Goal: Transaction & Acquisition: Book appointment/travel/reservation

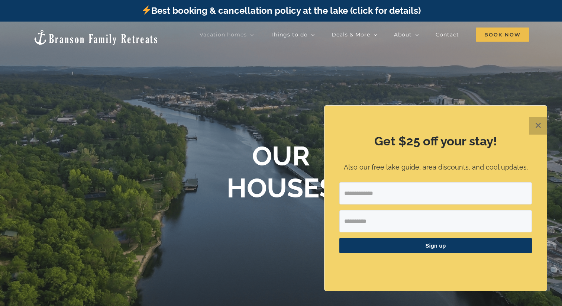
click at [537, 122] on button "✕" at bounding box center [538, 126] width 18 height 18
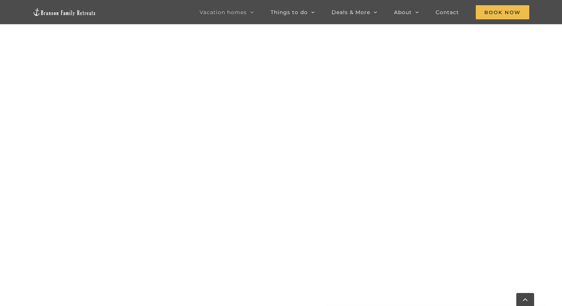
scroll to position [409, 0]
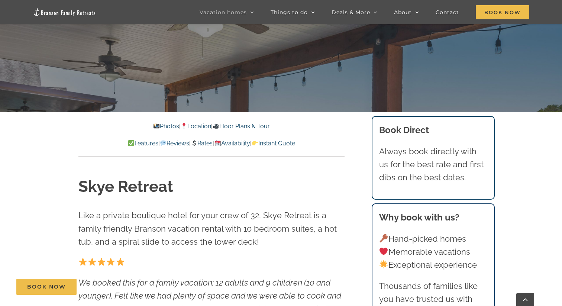
click at [249, 140] on link "Availability" at bounding box center [232, 143] width 36 height 7
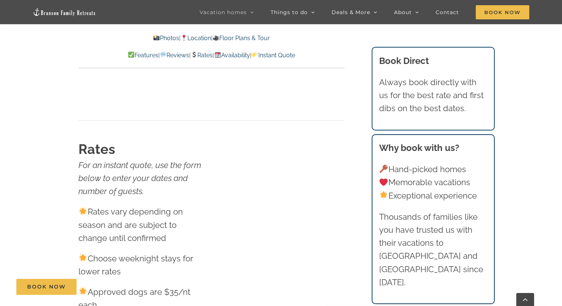
scroll to position [4643, 0]
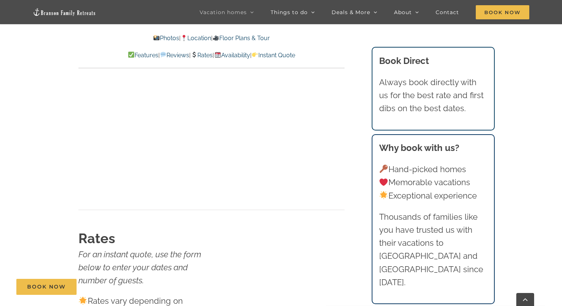
click at [295, 53] on link "Instant Quote" at bounding box center [273, 55] width 43 height 7
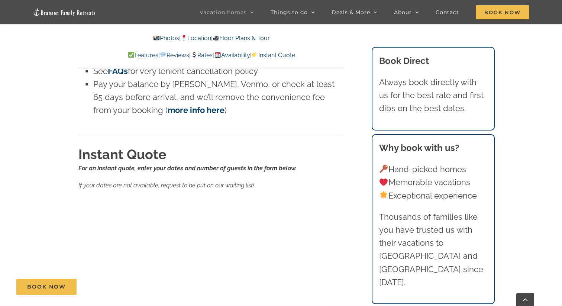
scroll to position [4962, 0]
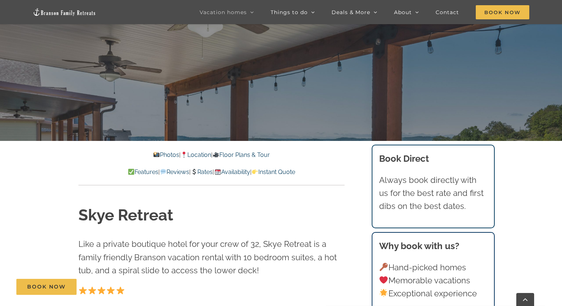
scroll to position [241, 0]
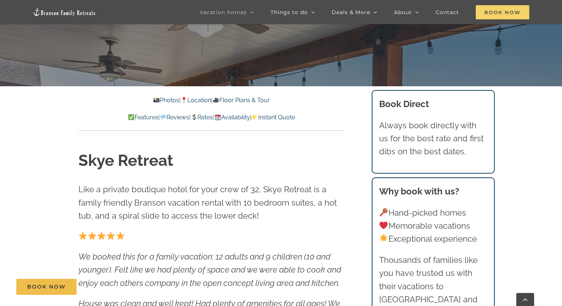
click at [494, 8] on span "Book Now" at bounding box center [503, 12] width 54 height 14
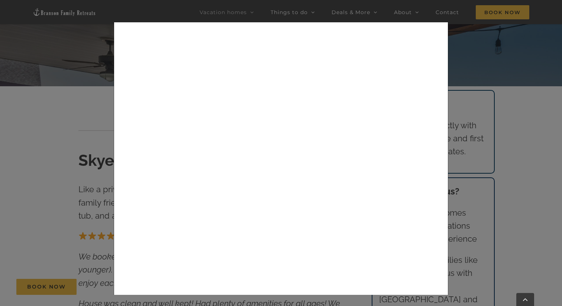
scroll to position [0, 0]
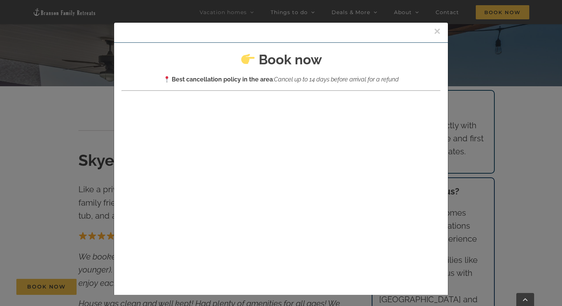
click at [69, 180] on div "× Book now Best cancellation policy in the area : Cancel up to 14 days before a…" at bounding box center [281, 153] width 562 height 306
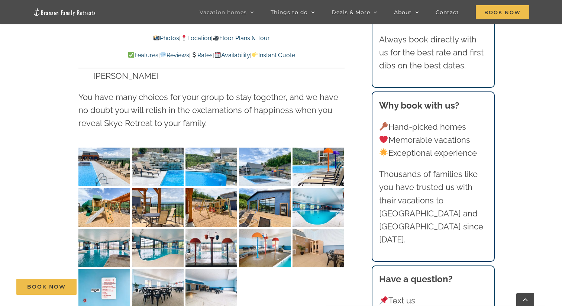
scroll to position [1945, 0]
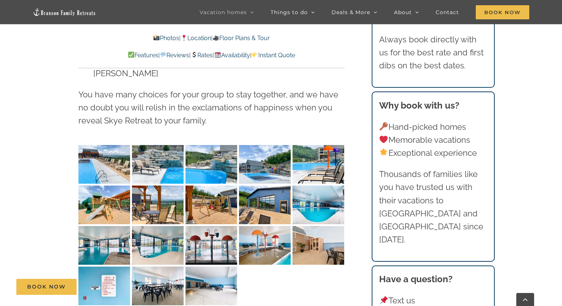
click at [292, 55] on link "Instant Quote" at bounding box center [273, 55] width 43 height 7
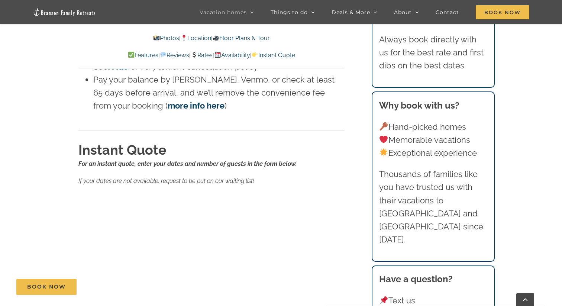
scroll to position [4966, 0]
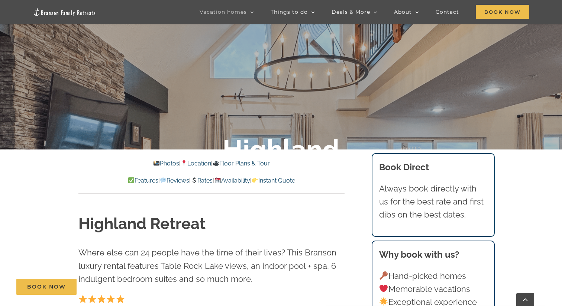
scroll to position [180, 0]
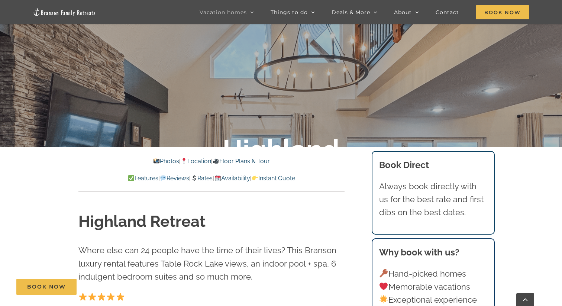
click at [178, 220] on h1 "Highland Retreat" at bounding box center [211, 222] width 266 height 22
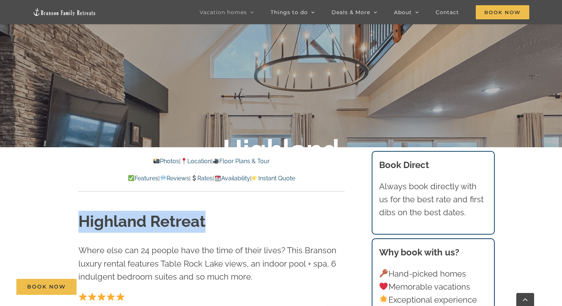
click at [178, 220] on h1 "Highland Retreat" at bounding box center [211, 222] width 266 height 22
copy h1 "Highland Retreat"
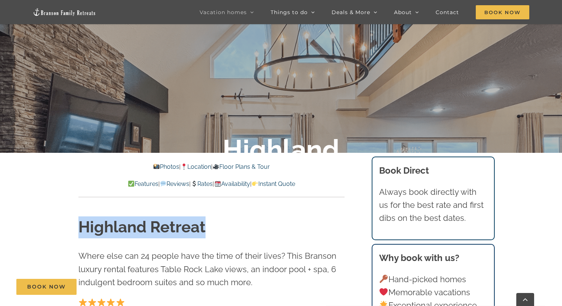
scroll to position [179, 0]
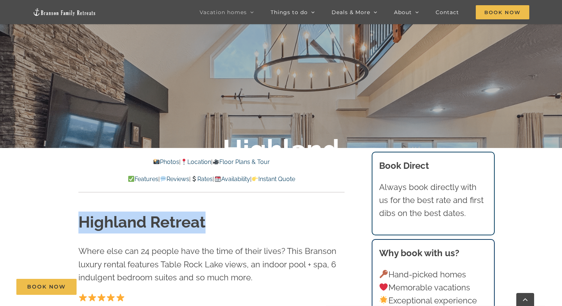
click at [285, 176] on link "Instant Quote" at bounding box center [273, 178] width 43 height 7
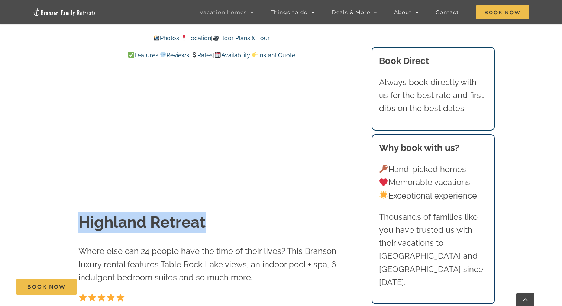
scroll to position [4463, 0]
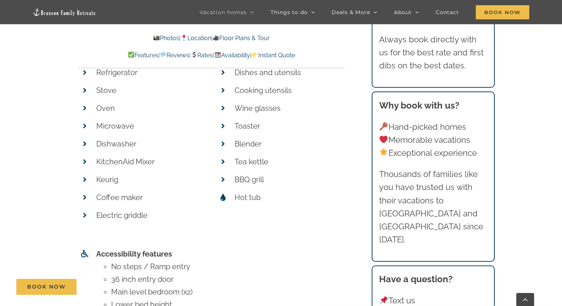
scroll to position [3426, 0]
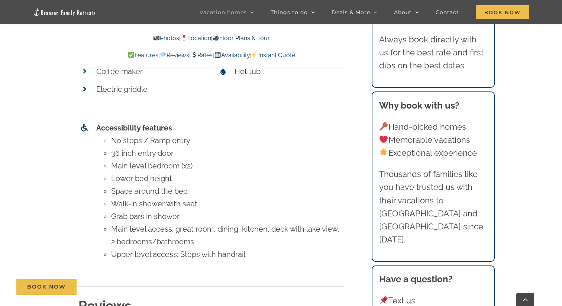
click at [295, 58] on link "Instant Quote" at bounding box center [273, 55] width 43 height 7
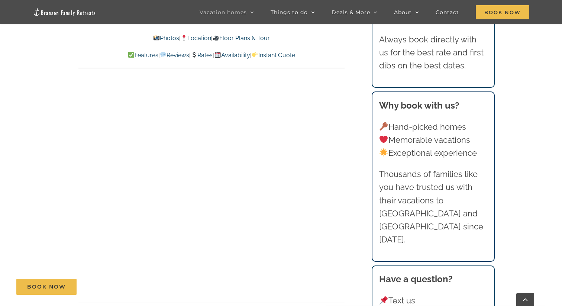
scroll to position [4603, 0]
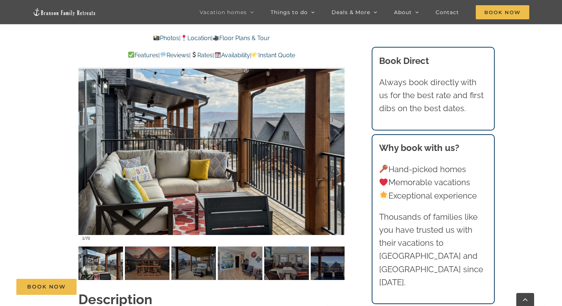
scroll to position [632, 0]
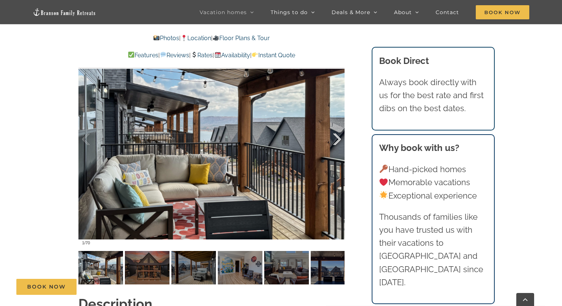
click at [337, 138] on div at bounding box center [329, 139] width 23 height 46
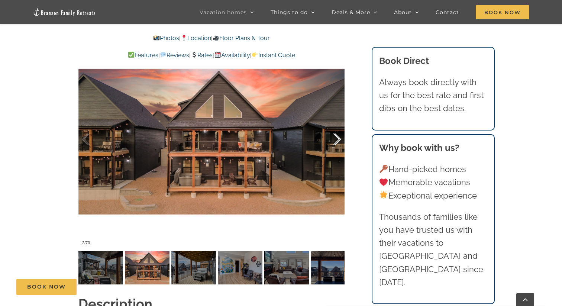
click at [337, 138] on div at bounding box center [329, 139] width 23 height 46
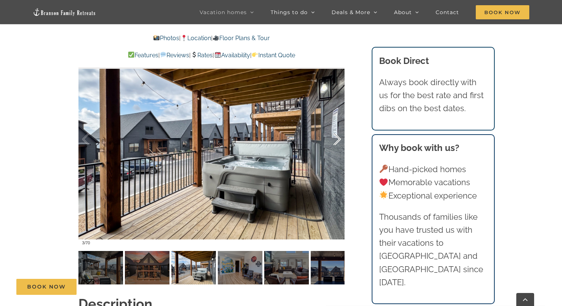
click at [337, 138] on div at bounding box center [329, 139] width 23 height 46
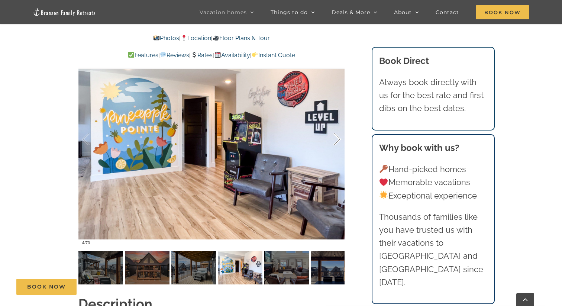
click at [337, 139] on div at bounding box center [329, 139] width 23 height 46
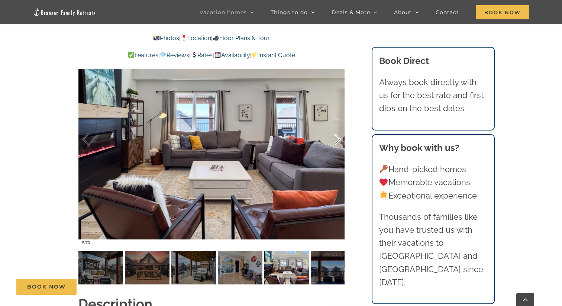
click at [337, 139] on div at bounding box center [329, 139] width 23 height 46
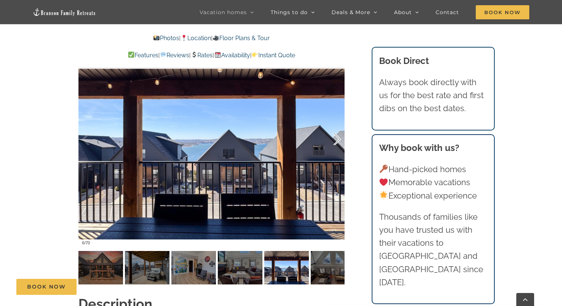
click at [337, 139] on div at bounding box center [329, 139] width 23 height 46
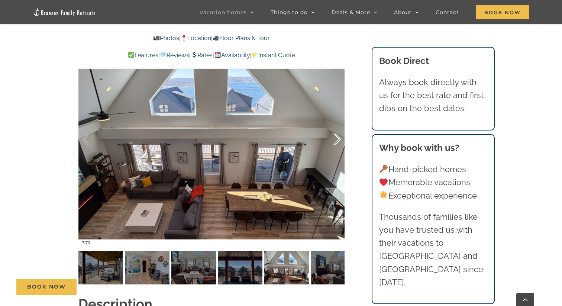
click at [337, 139] on div at bounding box center [329, 139] width 23 height 46
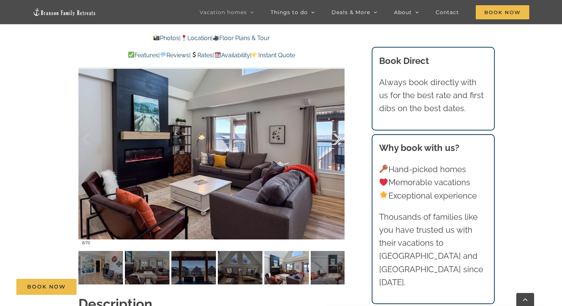
click at [337, 140] on div at bounding box center [329, 139] width 23 height 46
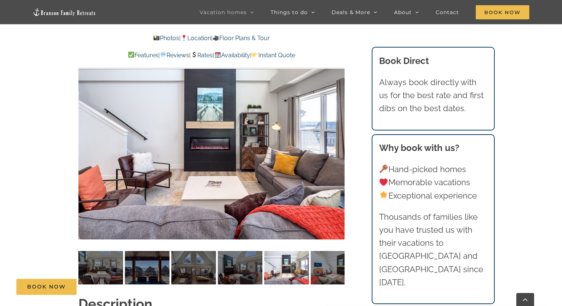
click at [338, 140] on div "9 / 70" at bounding box center [211, 139] width 266 height 218
click at [338, 140] on div at bounding box center [329, 139] width 23 height 46
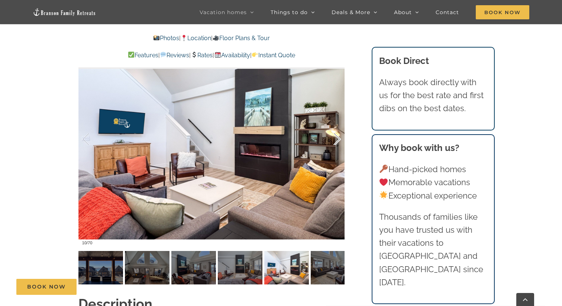
click at [338, 140] on div at bounding box center [329, 139] width 23 height 46
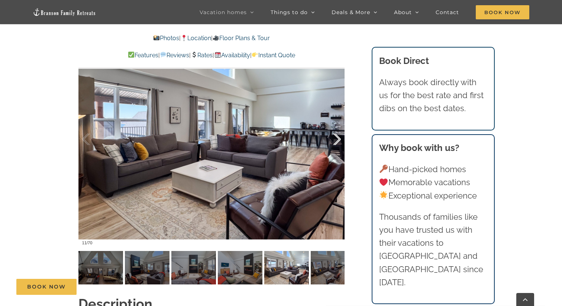
click at [338, 141] on div at bounding box center [329, 139] width 23 height 46
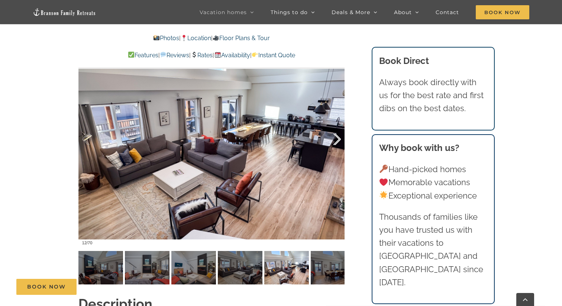
click at [338, 141] on div at bounding box center [329, 139] width 23 height 46
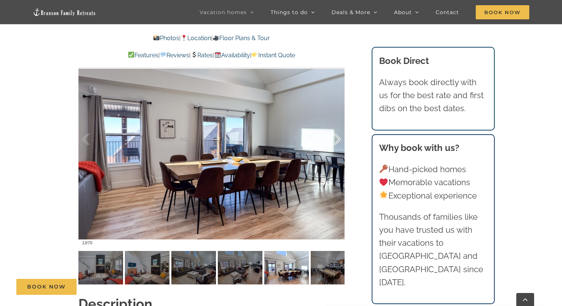
click at [338, 141] on div at bounding box center [329, 139] width 23 height 46
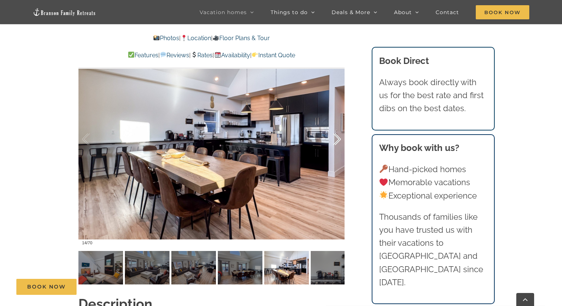
click at [338, 141] on div at bounding box center [329, 139] width 23 height 46
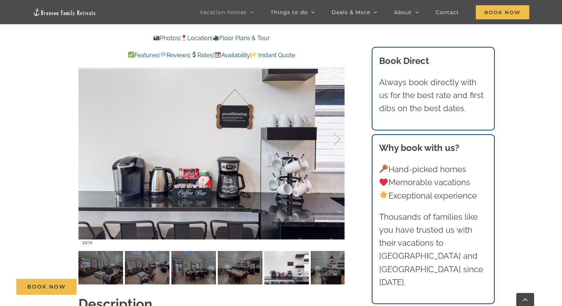
click at [338, 141] on div at bounding box center [329, 139] width 23 height 46
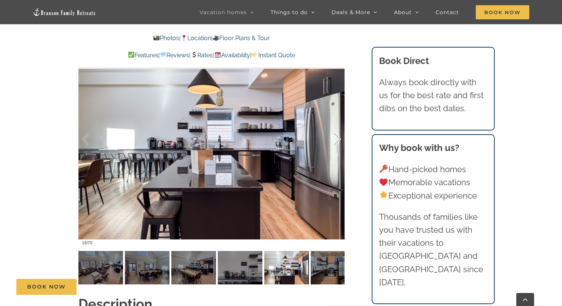
click at [338, 141] on div at bounding box center [329, 139] width 23 height 46
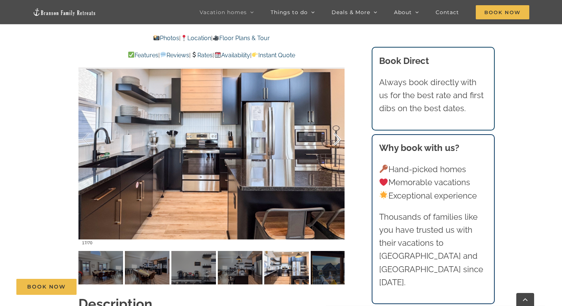
click at [338, 141] on div at bounding box center [329, 139] width 23 height 46
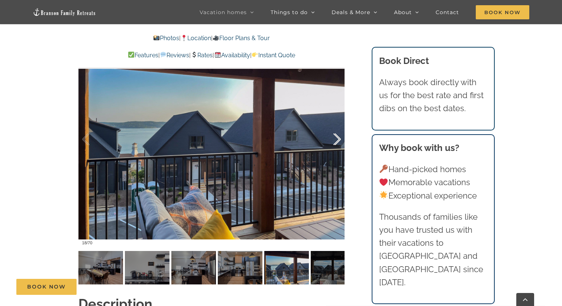
click at [338, 141] on div at bounding box center [329, 139] width 23 height 46
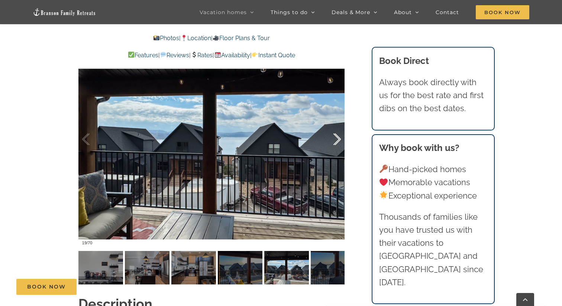
click at [338, 141] on div at bounding box center [329, 139] width 23 height 46
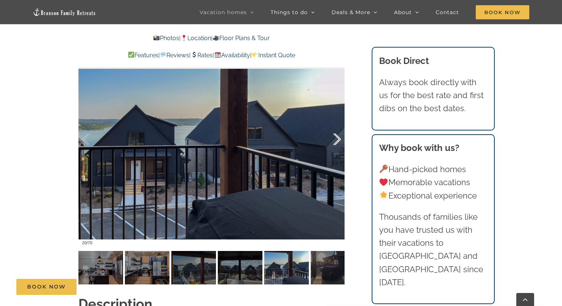
click at [338, 141] on div at bounding box center [329, 139] width 23 height 46
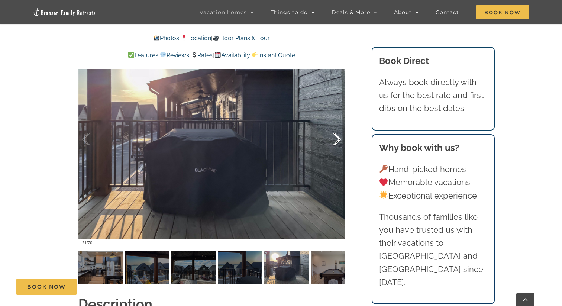
click at [338, 141] on div at bounding box center [329, 139] width 23 height 46
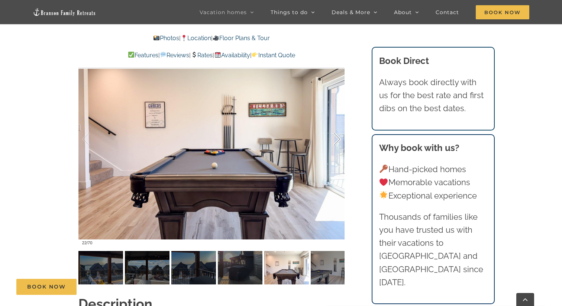
click at [338, 141] on div at bounding box center [329, 139] width 23 height 46
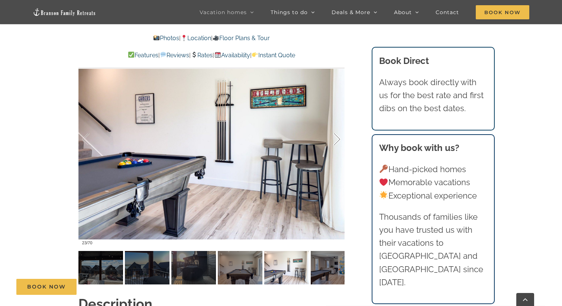
click at [338, 141] on div at bounding box center [329, 139] width 23 height 46
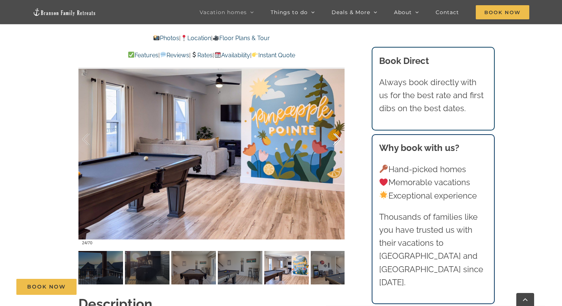
click at [338, 141] on div at bounding box center [329, 139] width 23 height 46
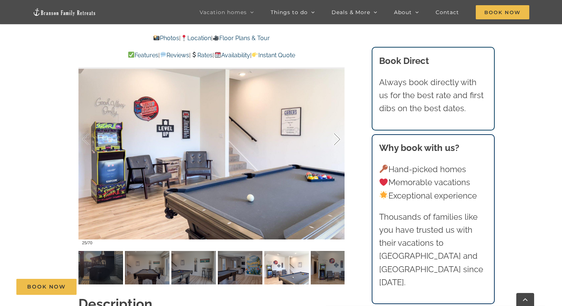
click at [338, 141] on div at bounding box center [329, 139] width 23 height 46
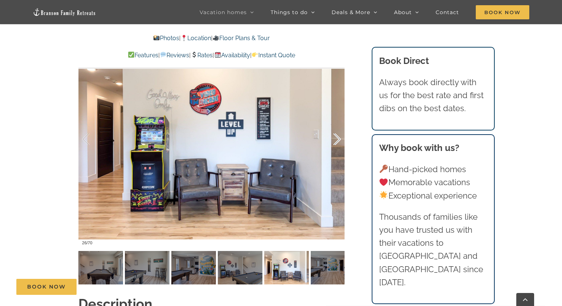
click at [338, 141] on div at bounding box center [329, 139] width 23 height 46
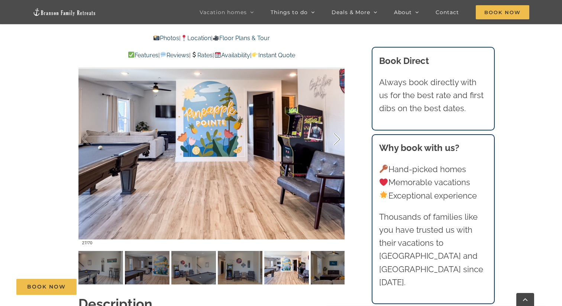
click at [338, 141] on div at bounding box center [329, 139] width 23 height 46
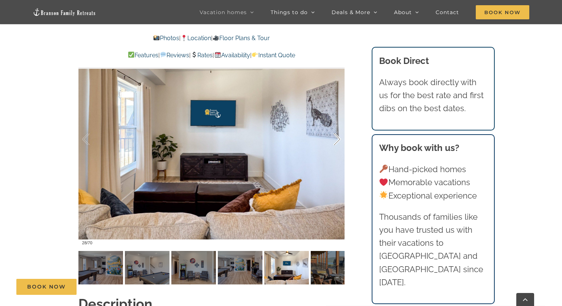
click at [338, 141] on div at bounding box center [329, 139] width 23 height 46
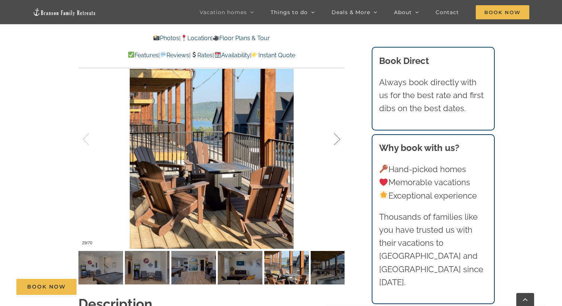
click at [338, 141] on div at bounding box center [329, 139] width 23 height 46
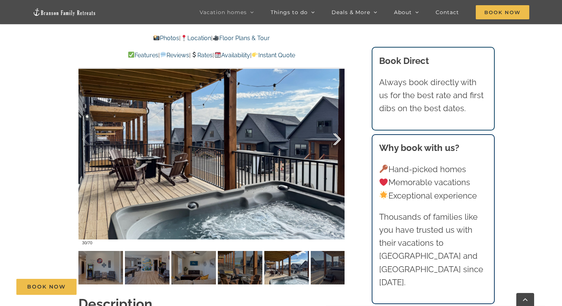
click at [338, 141] on div at bounding box center [329, 139] width 23 height 46
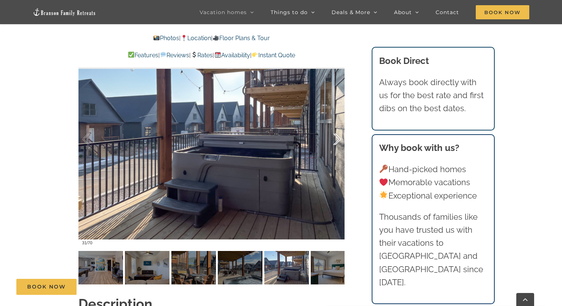
click at [338, 141] on div at bounding box center [329, 139] width 23 height 46
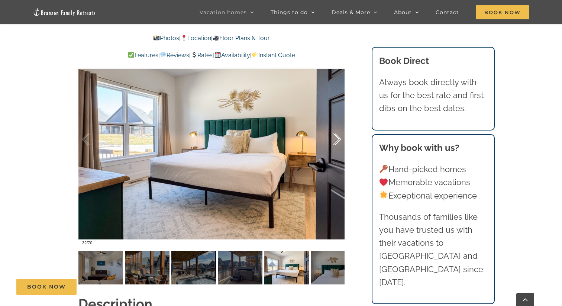
click at [338, 141] on div at bounding box center [329, 139] width 23 height 46
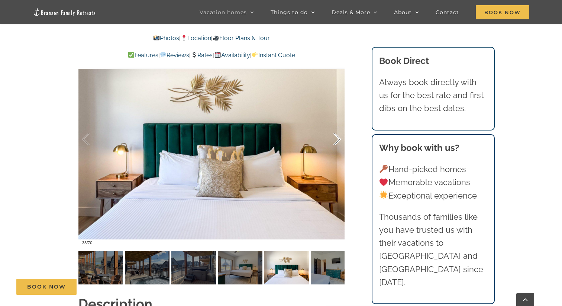
click at [338, 141] on div at bounding box center [329, 139] width 23 height 46
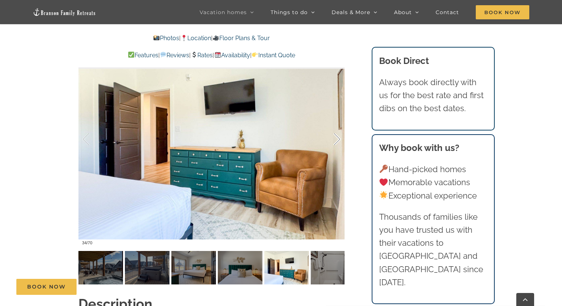
click at [338, 141] on div at bounding box center [329, 139] width 23 height 46
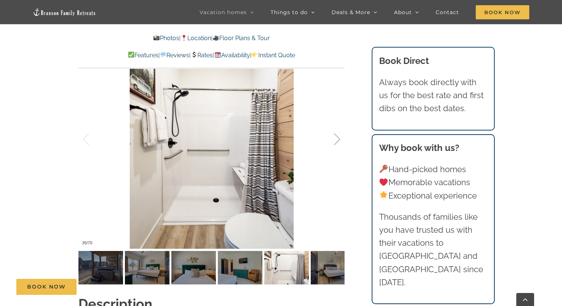
click at [338, 141] on div at bounding box center [329, 139] width 23 height 46
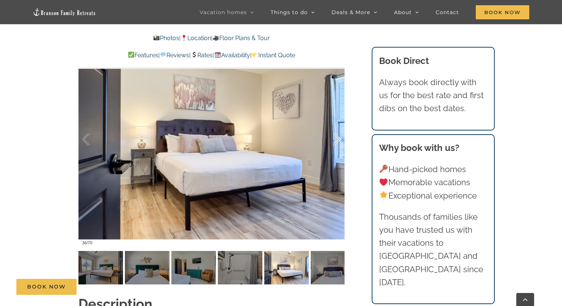
click at [338, 141] on div at bounding box center [329, 139] width 23 height 46
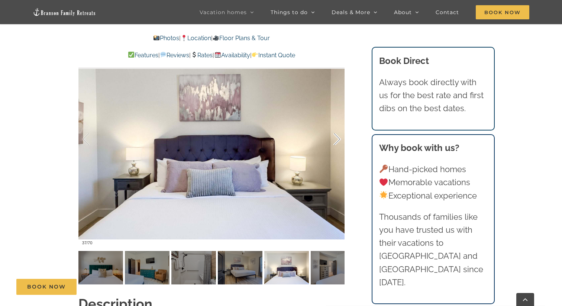
click at [338, 142] on div at bounding box center [329, 139] width 23 height 46
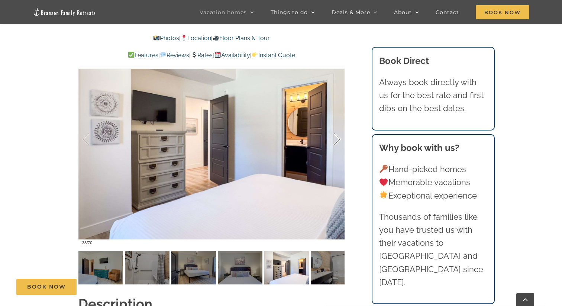
click at [338, 142] on div at bounding box center [329, 139] width 23 height 46
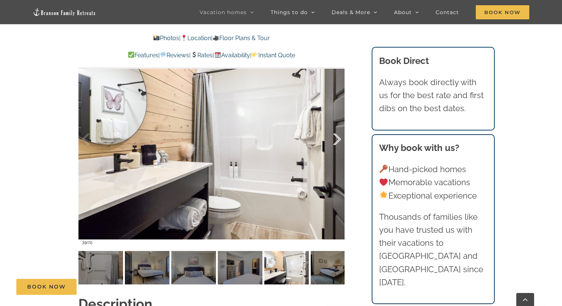
click at [338, 142] on div at bounding box center [329, 139] width 23 height 46
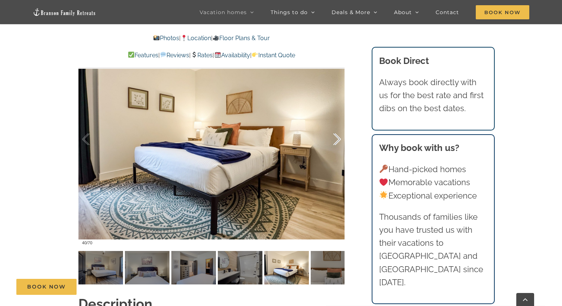
click at [338, 142] on div at bounding box center [329, 139] width 23 height 46
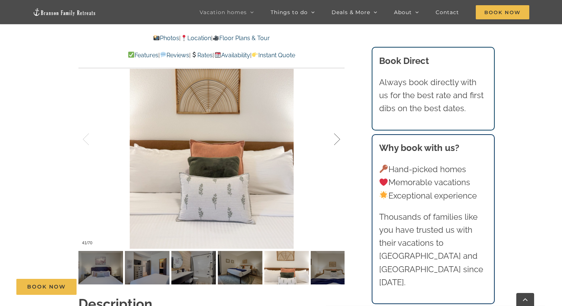
click at [338, 142] on div at bounding box center [329, 139] width 23 height 46
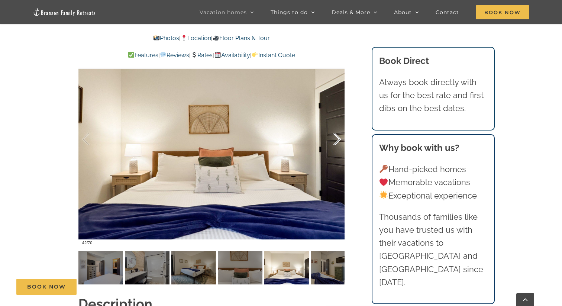
click at [338, 142] on div at bounding box center [329, 139] width 23 height 46
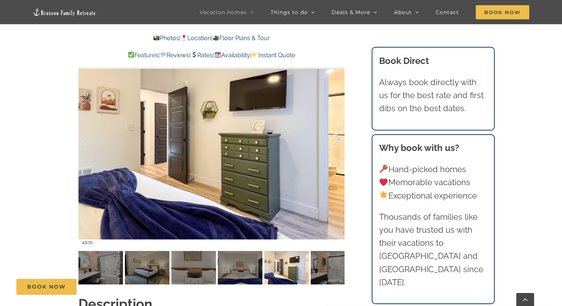
click at [338, 142] on div at bounding box center [329, 139] width 23 height 46
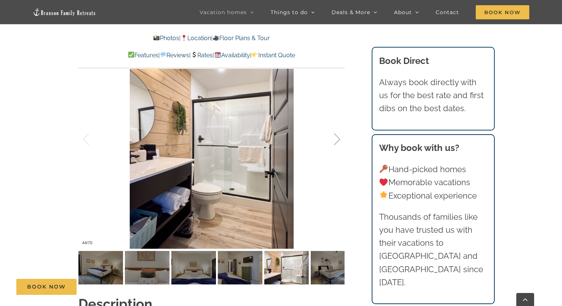
click at [338, 142] on div at bounding box center [329, 139] width 23 height 46
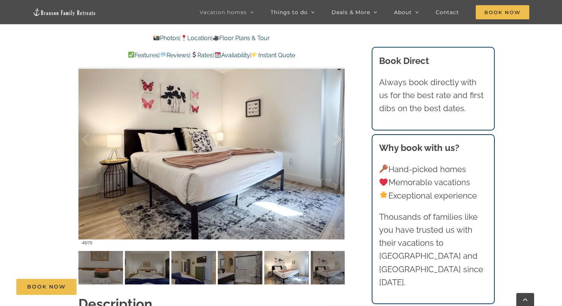
click at [338, 142] on div at bounding box center [329, 139] width 23 height 46
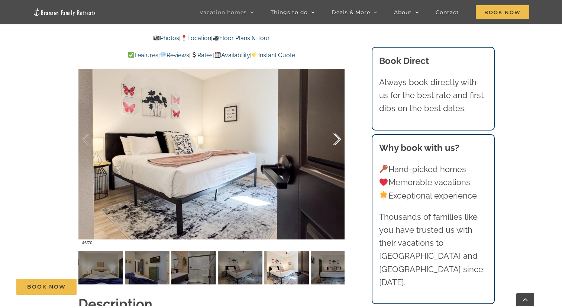
click at [338, 142] on div at bounding box center [329, 139] width 23 height 46
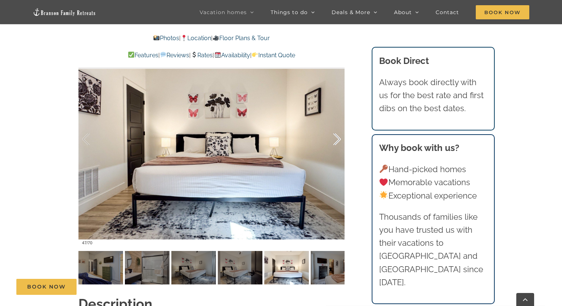
click at [338, 142] on div at bounding box center [329, 139] width 23 height 46
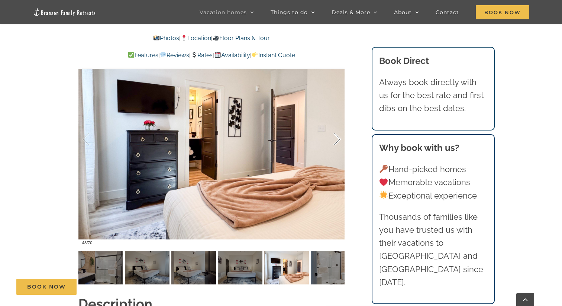
click at [338, 142] on div at bounding box center [329, 139] width 23 height 46
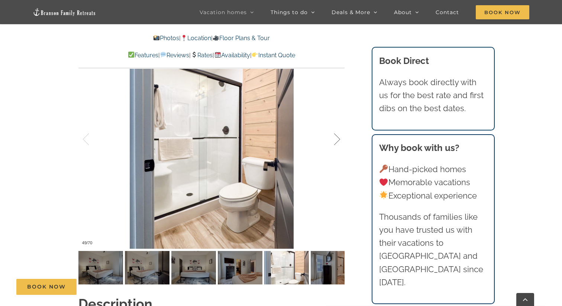
click at [338, 142] on div at bounding box center [329, 139] width 23 height 46
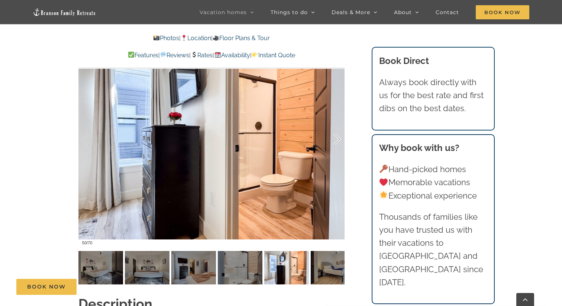
click at [338, 142] on div at bounding box center [329, 139] width 23 height 46
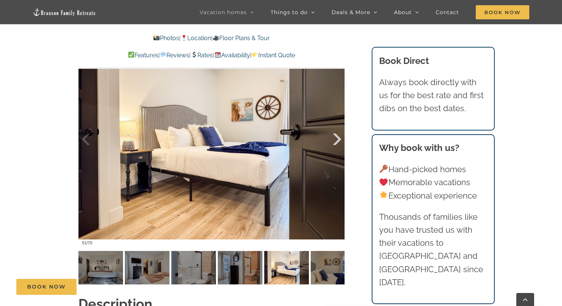
click at [338, 142] on div at bounding box center [329, 139] width 23 height 46
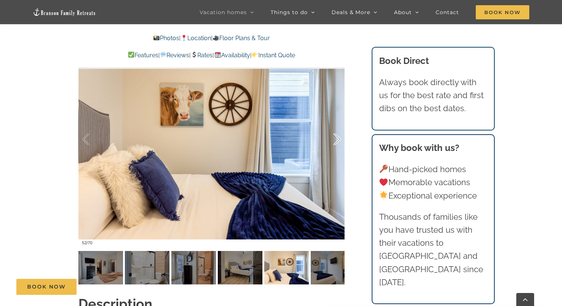
click at [338, 142] on div at bounding box center [329, 139] width 23 height 46
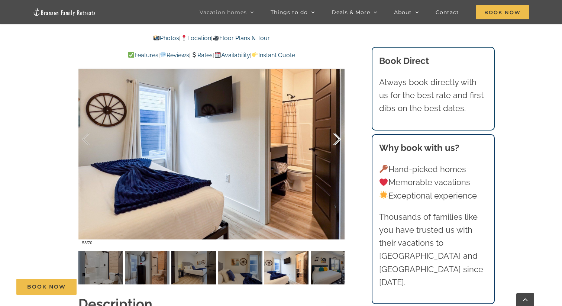
click at [338, 142] on div at bounding box center [329, 139] width 23 height 46
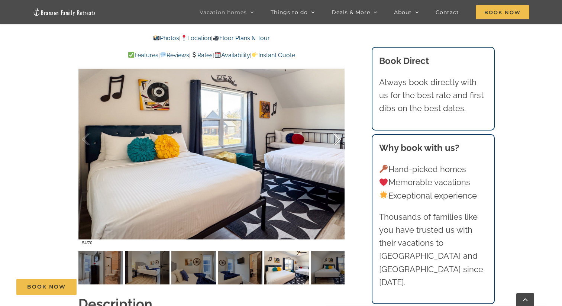
click at [338, 142] on div at bounding box center [329, 139] width 23 height 46
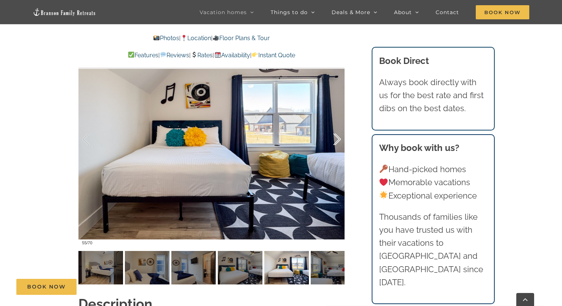
click at [338, 142] on div at bounding box center [329, 139] width 23 height 46
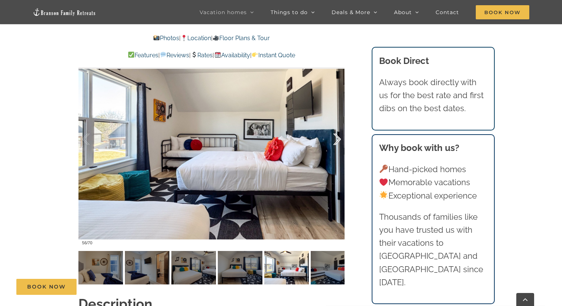
click at [338, 142] on div at bounding box center [329, 139] width 23 height 46
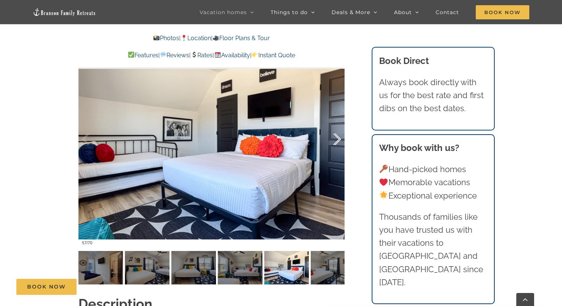
click at [338, 142] on div at bounding box center [329, 139] width 23 height 46
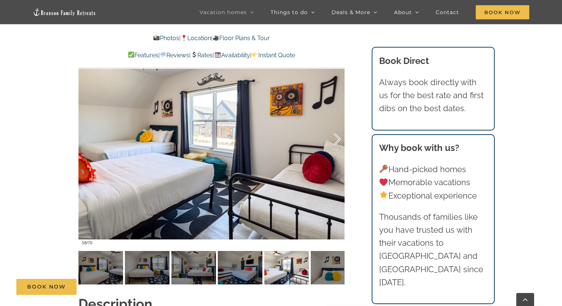
click at [338, 142] on div at bounding box center [329, 139] width 23 height 46
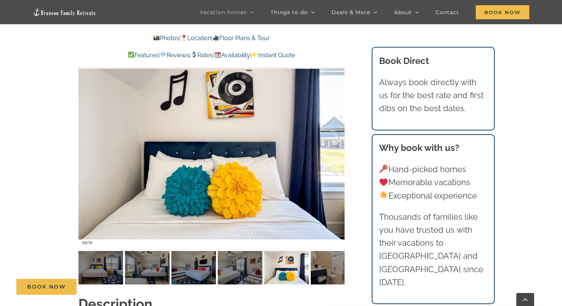
click at [338, 142] on div at bounding box center [329, 139] width 23 height 46
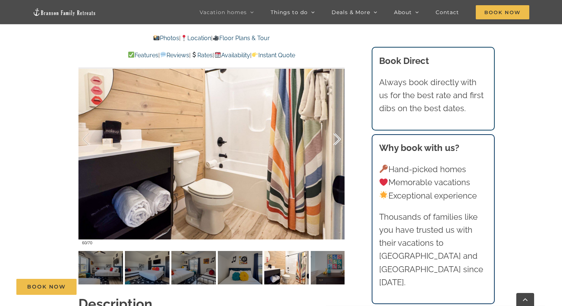
click at [338, 142] on div at bounding box center [329, 139] width 23 height 46
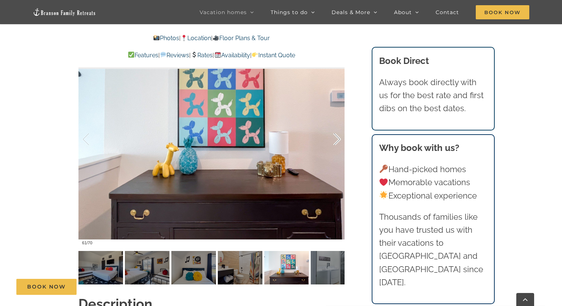
click at [338, 142] on div at bounding box center [329, 139] width 23 height 46
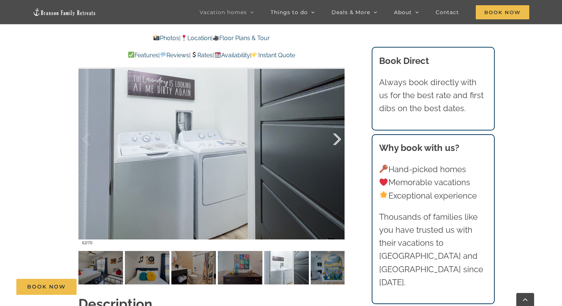
click at [338, 142] on div at bounding box center [329, 139] width 23 height 46
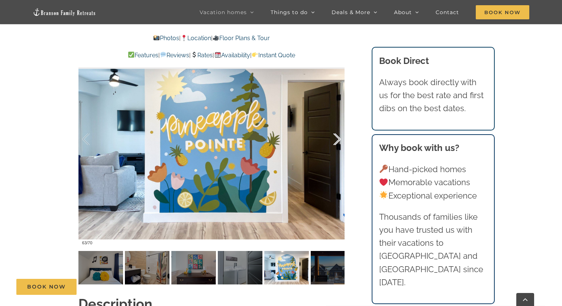
click at [338, 142] on div at bounding box center [329, 139] width 23 height 46
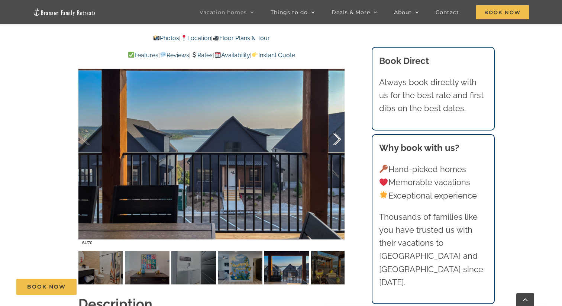
click at [338, 142] on div at bounding box center [329, 139] width 23 height 46
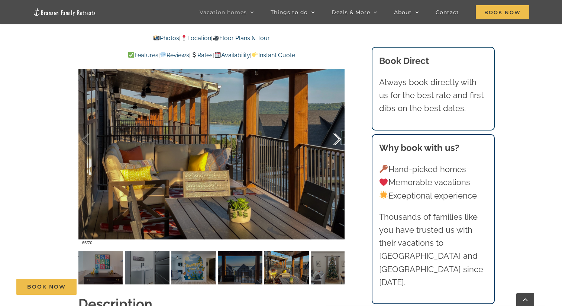
click at [338, 142] on div at bounding box center [329, 139] width 23 height 46
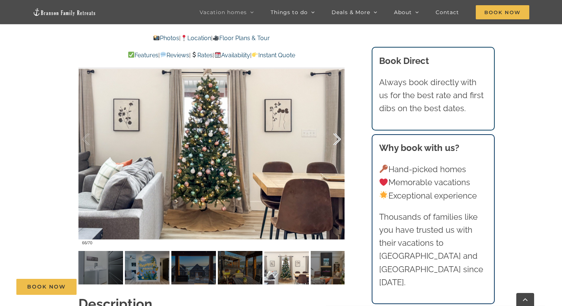
click at [338, 142] on div at bounding box center [329, 139] width 23 height 46
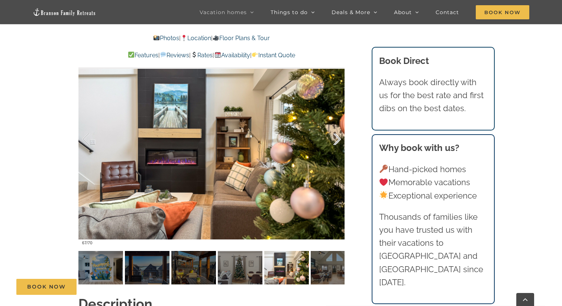
click at [338, 142] on div at bounding box center [329, 139] width 23 height 46
